Goal: Information Seeking & Learning: Learn about a topic

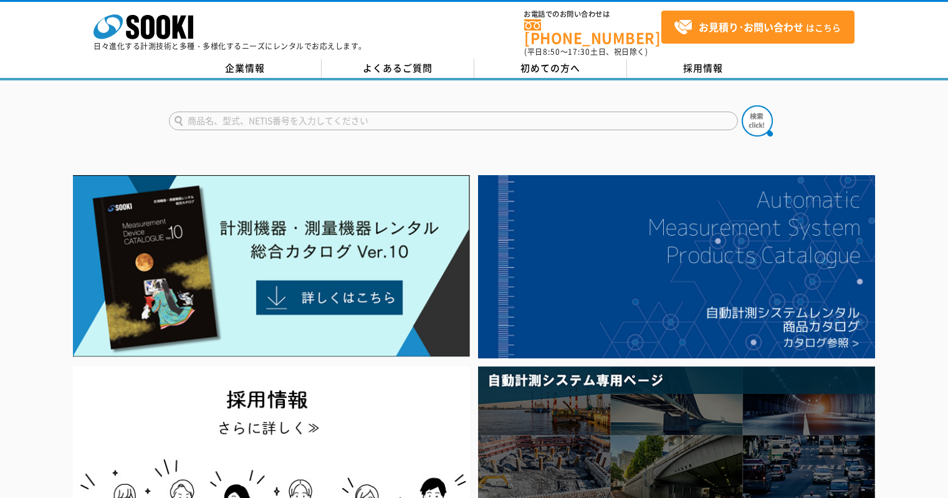
click at [288, 112] on input "text" at bounding box center [453, 121] width 569 height 19
type input "LP610"
click at [741, 105] on button at bounding box center [756, 120] width 31 height 31
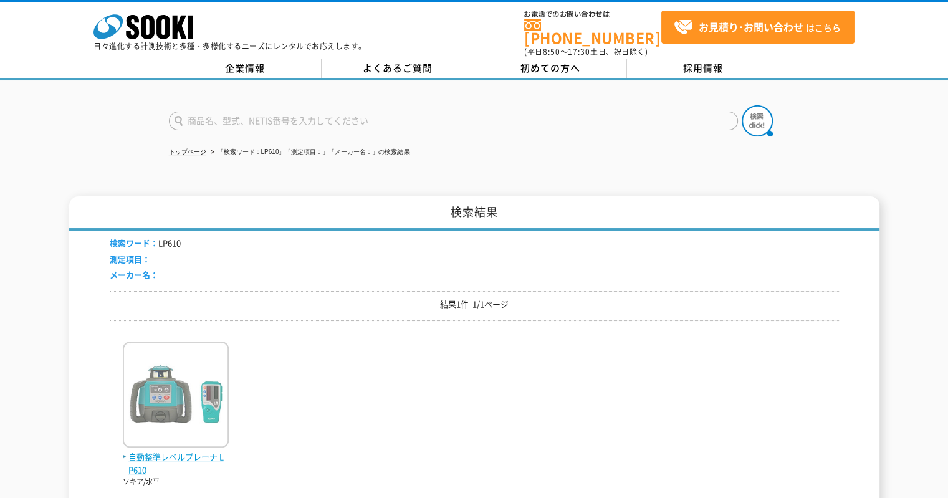
click at [142, 393] on img at bounding box center [176, 395] width 106 height 109
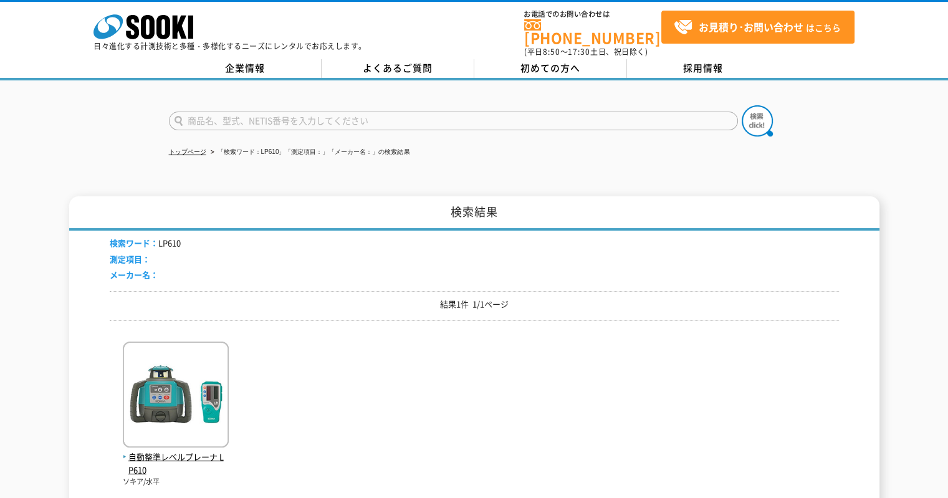
click at [259, 114] on input "text" at bounding box center [453, 121] width 569 height 19
type input "DSL-92"
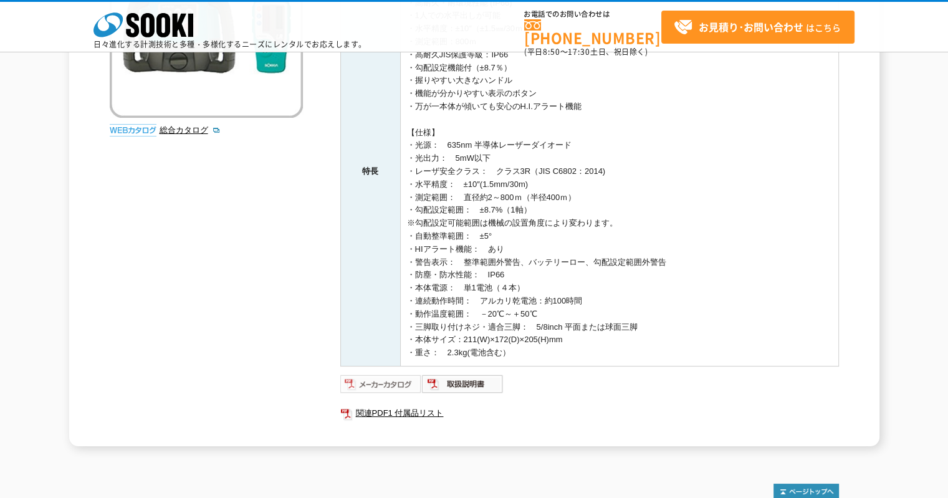
click at [376, 382] on img at bounding box center [381, 384] width 82 height 20
